Goal: Find specific page/section: Find specific page/section

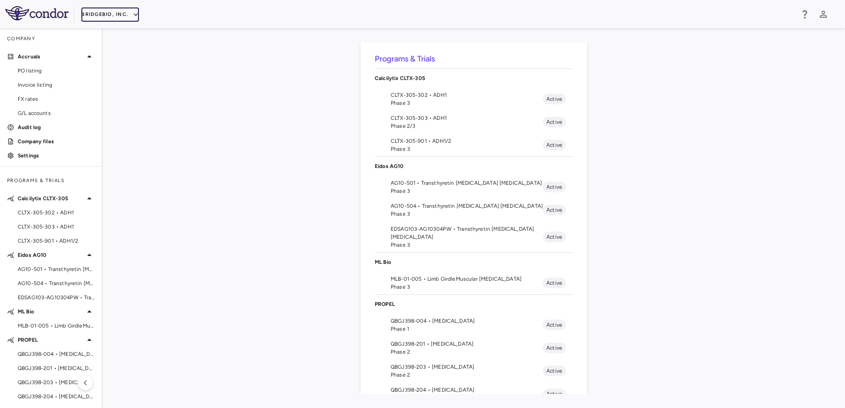
click at [129, 13] on button "BridgeBio, Inc." at bounding box center [110, 15] width 58 height 14
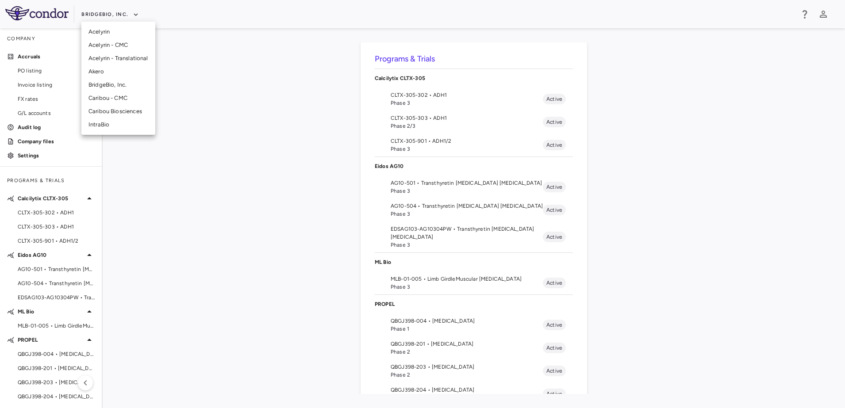
click at [127, 44] on li "Acelyrin - CMC" at bounding box center [118, 45] width 74 height 13
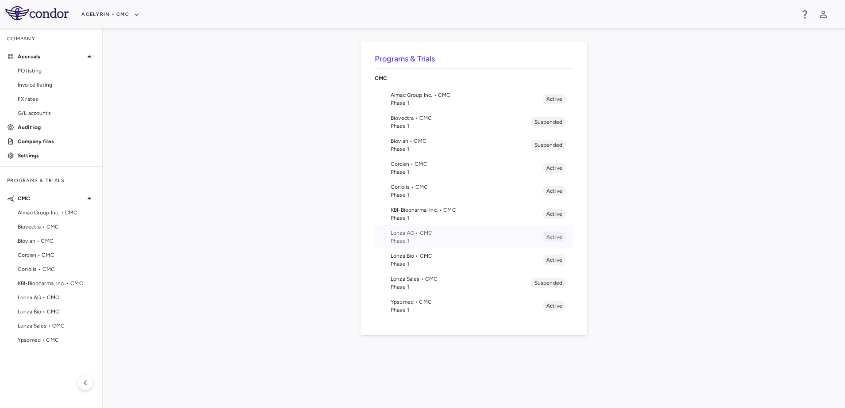
click at [424, 236] on span "Lonza AG • CMC" at bounding box center [467, 233] width 152 height 8
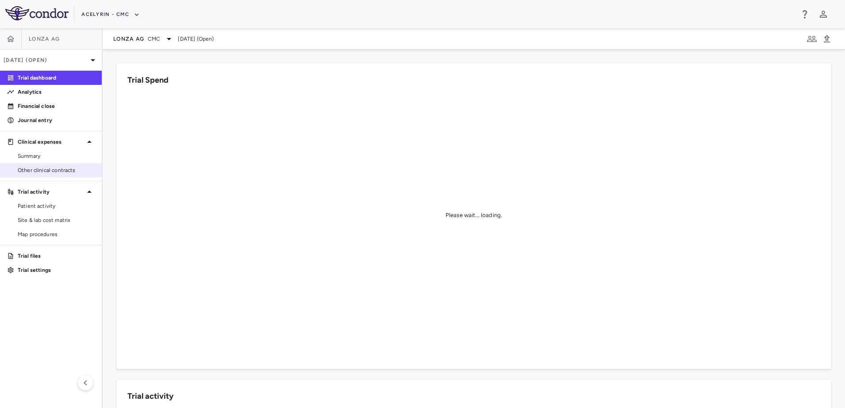
click at [59, 169] on span "Other clinical contracts" at bounding box center [56, 170] width 77 height 8
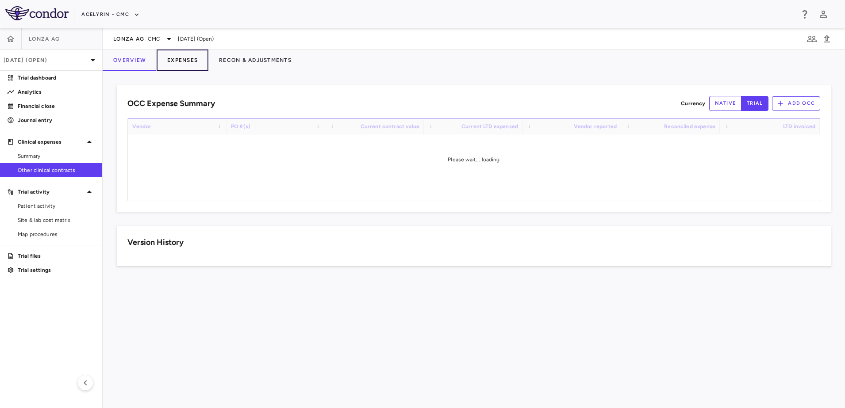
click at [181, 61] on button "Expenses" at bounding box center [183, 60] width 52 height 21
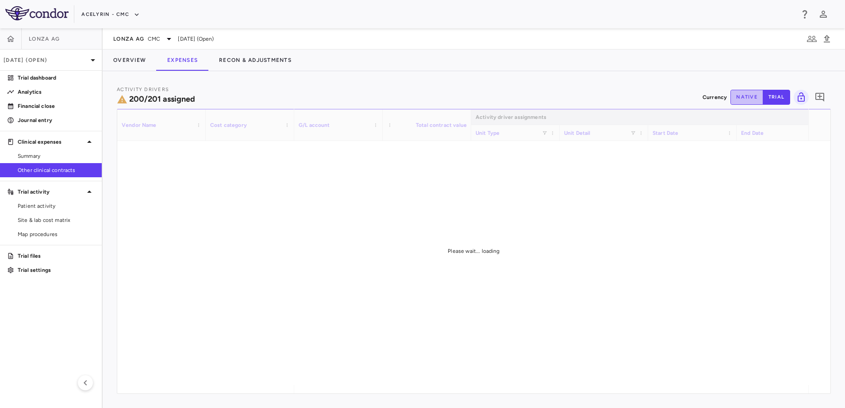
click at [740, 100] on button "native" at bounding box center [747, 97] width 33 height 15
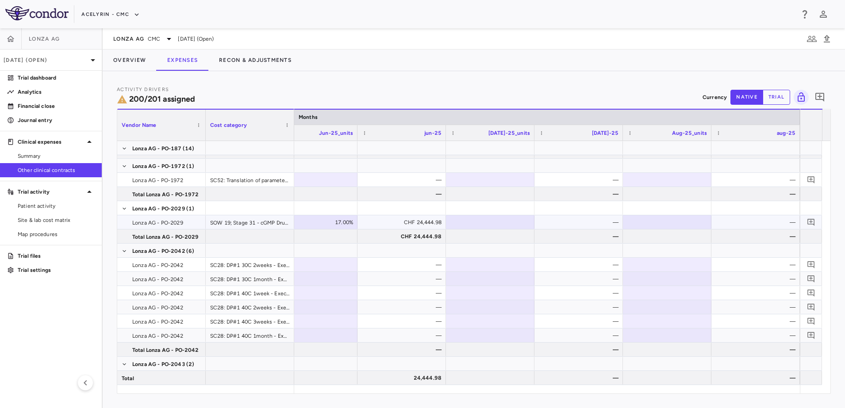
click at [591, 223] on div "—" at bounding box center [581, 223] width 76 height 14
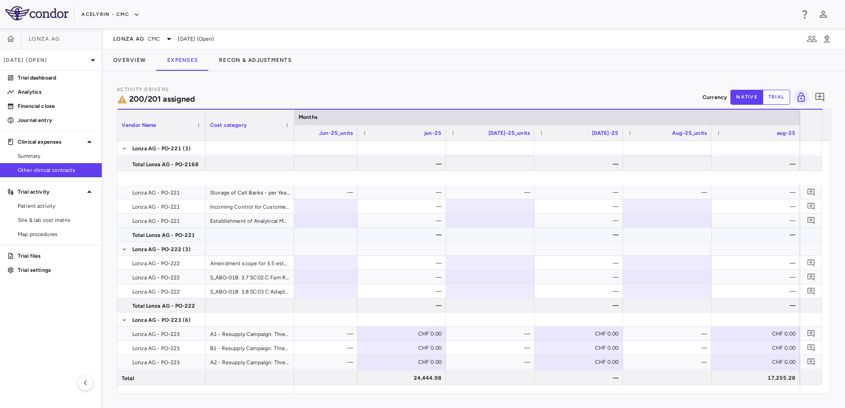
scroll to position [2544, 0]
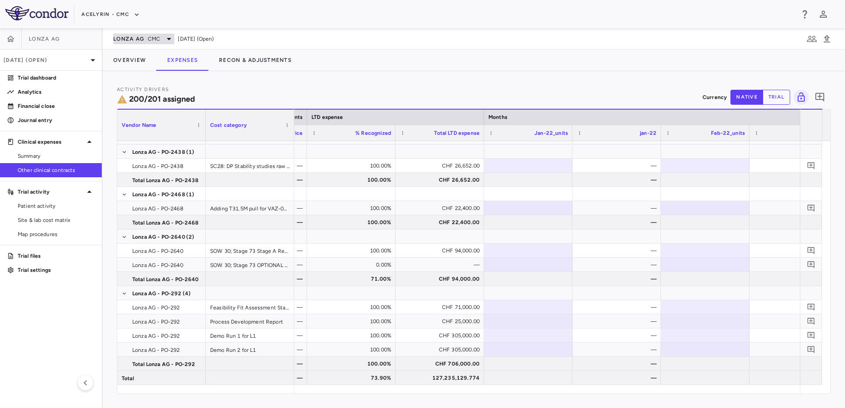
click at [150, 38] on span "CMC" at bounding box center [154, 39] width 12 height 8
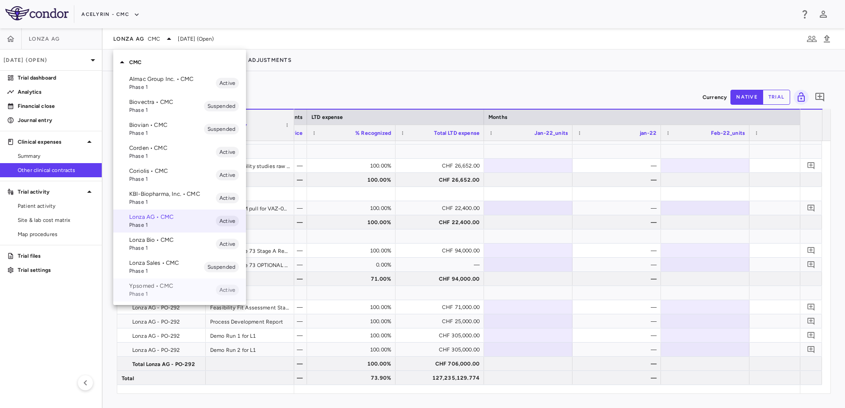
click at [161, 286] on p "Ypsomed • CMC" at bounding box center [172, 286] width 87 height 8
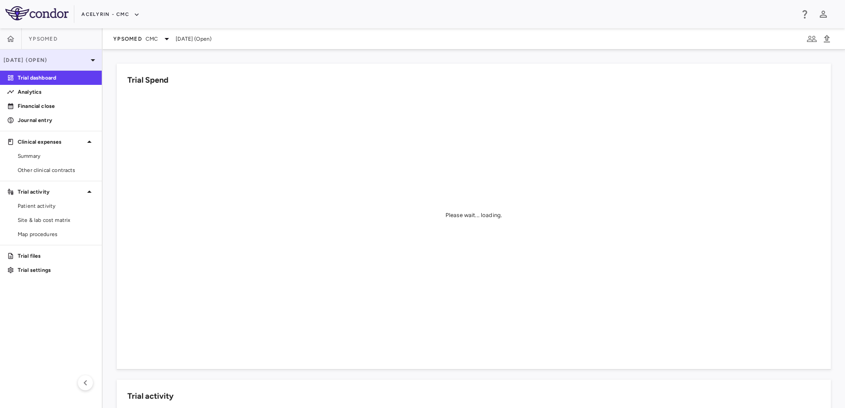
click at [74, 60] on p "[DATE] (Open)" at bounding box center [46, 60] width 84 height 8
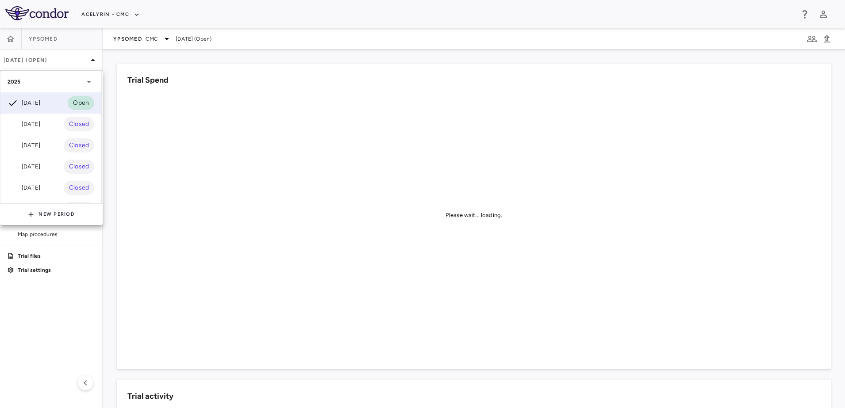
click at [164, 60] on div at bounding box center [422, 204] width 845 height 408
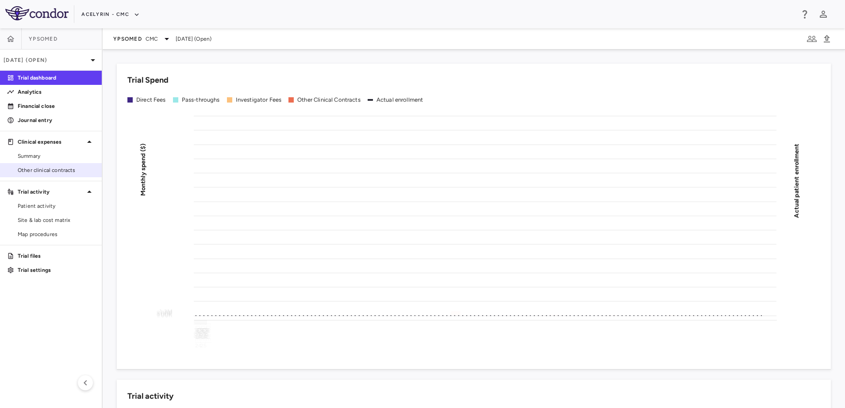
click at [33, 169] on span "Other clinical contracts" at bounding box center [56, 170] width 77 height 8
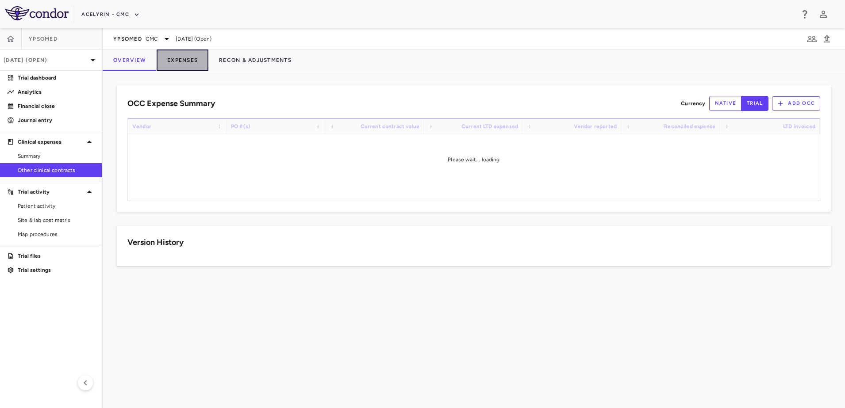
click at [192, 64] on button "Expenses" at bounding box center [183, 60] width 52 height 21
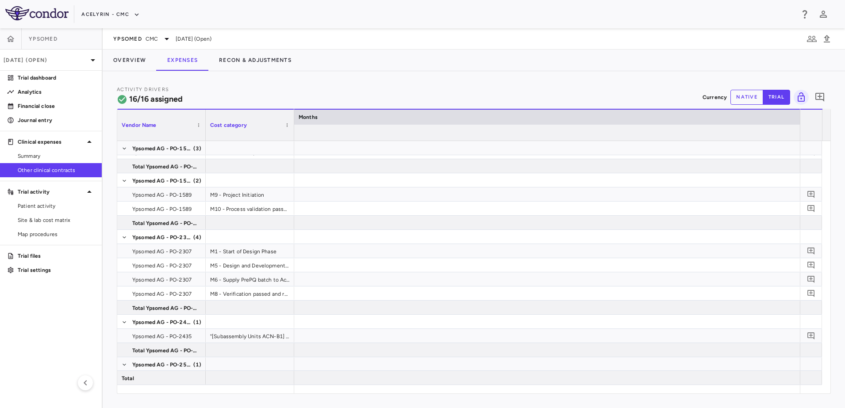
scroll to position [0, 5690]
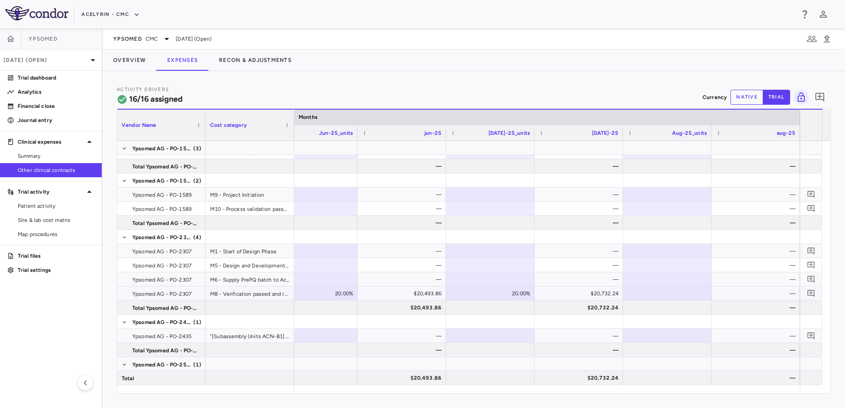
click at [611, 289] on div "$20,732.24" at bounding box center [581, 294] width 76 height 14
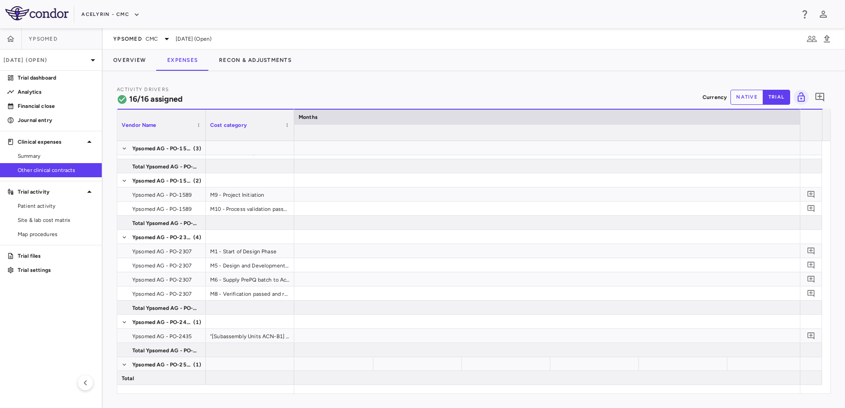
scroll to position [0, 1102]
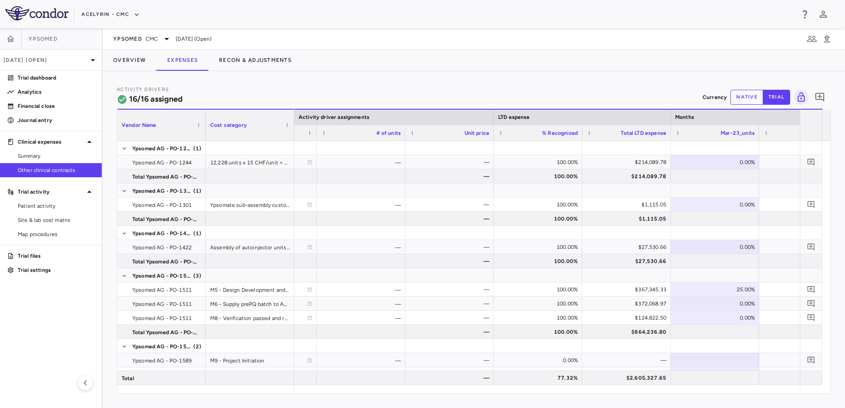
drag, startPoint x: 744, startPoint y: 97, endPoint x: 586, endPoint y: 145, distance: 165.2
click at [744, 97] on button "native" at bounding box center [747, 97] width 33 height 15
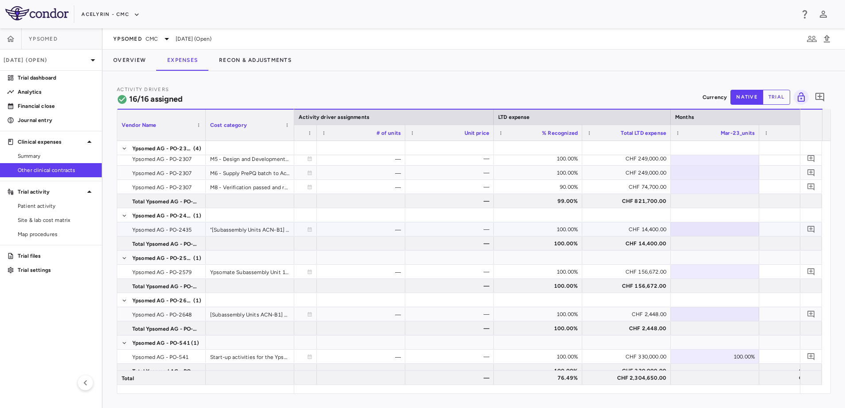
scroll to position [280, 0]
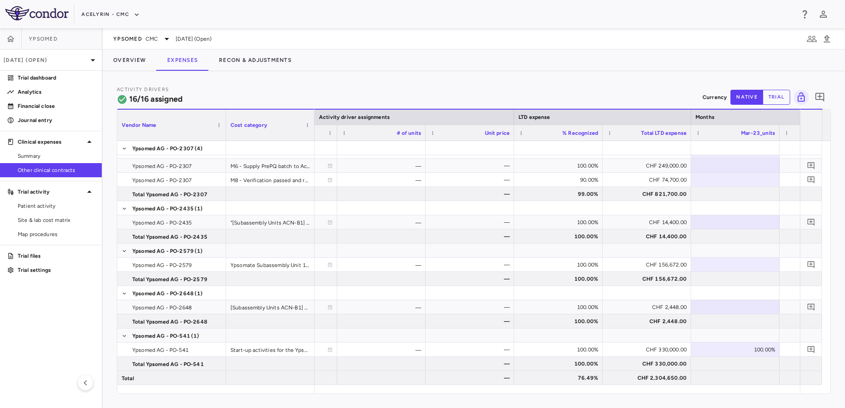
drag, startPoint x: 204, startPoint y: 134, endPoint x: 225, endPoint y: 138, distance: 20.7
click at [225, 138] on div at bounding box center [226, 125] width 4 height 31
